Goal: Entertainment & Leisure: Consume media (video, audio)

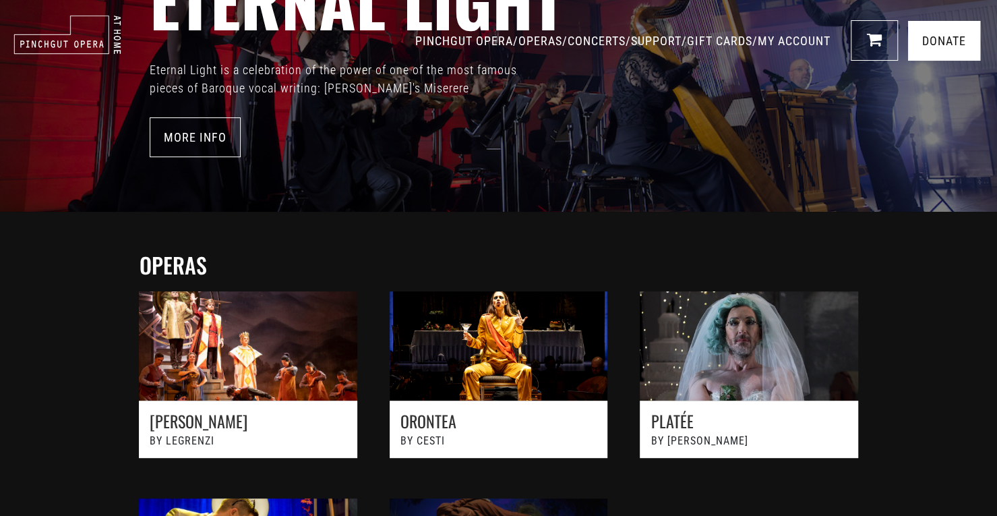
scroll to position [180, 0]
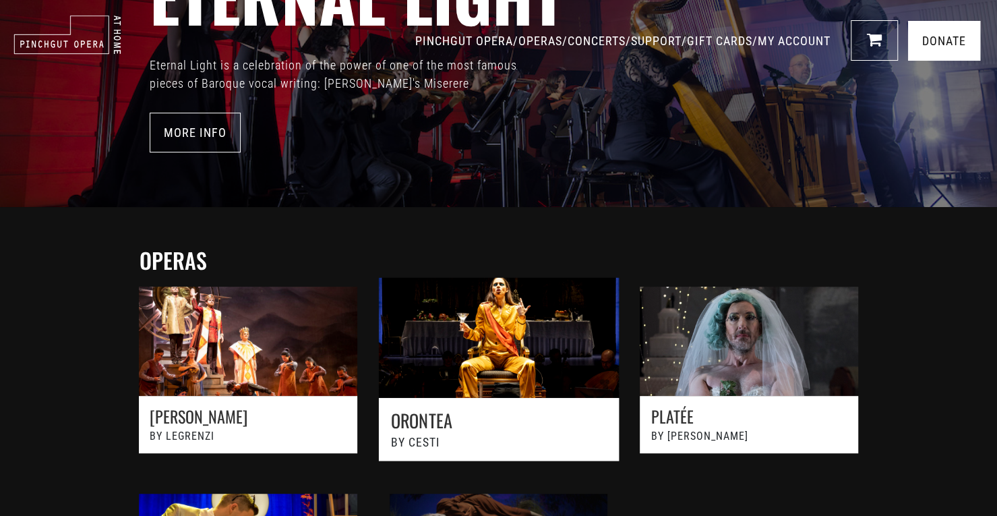
click at [433, 315] on link at bounding box center [499, 377] width 276 height 228
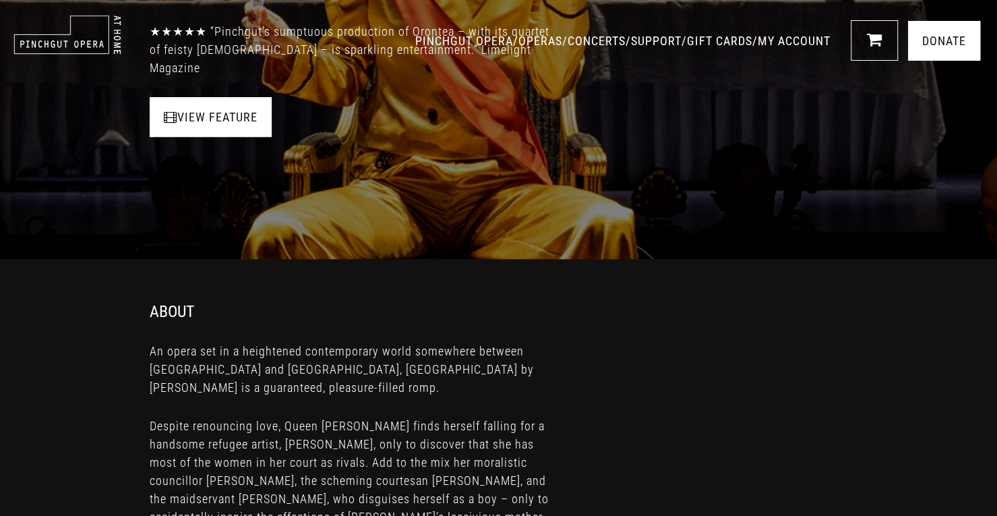
scroll to position [258, 0]
click at [181, 119] on link "View Feature" at bounding box center [211, 116] width 122 height 40
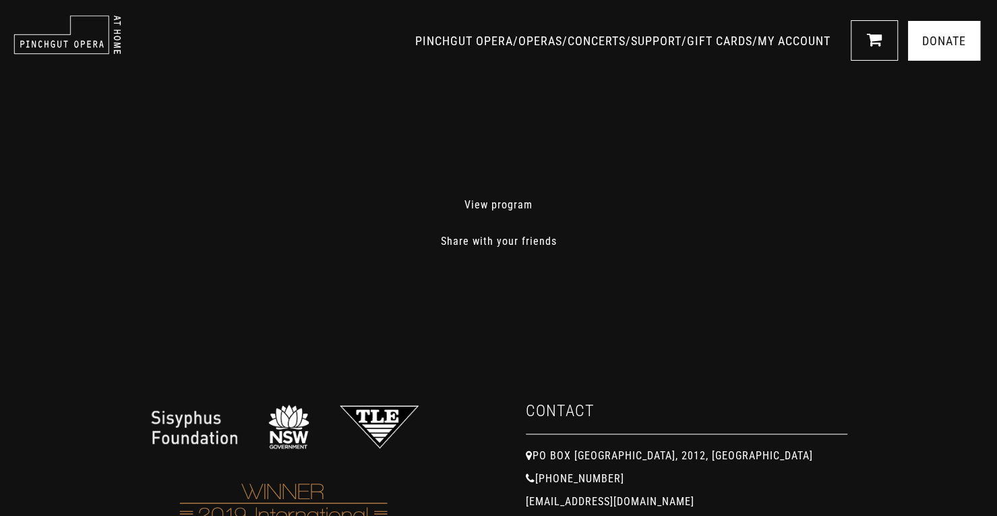
scroll to position [534, 0]
